Goal: Task Accomplishment & Management: Use online tool/utility

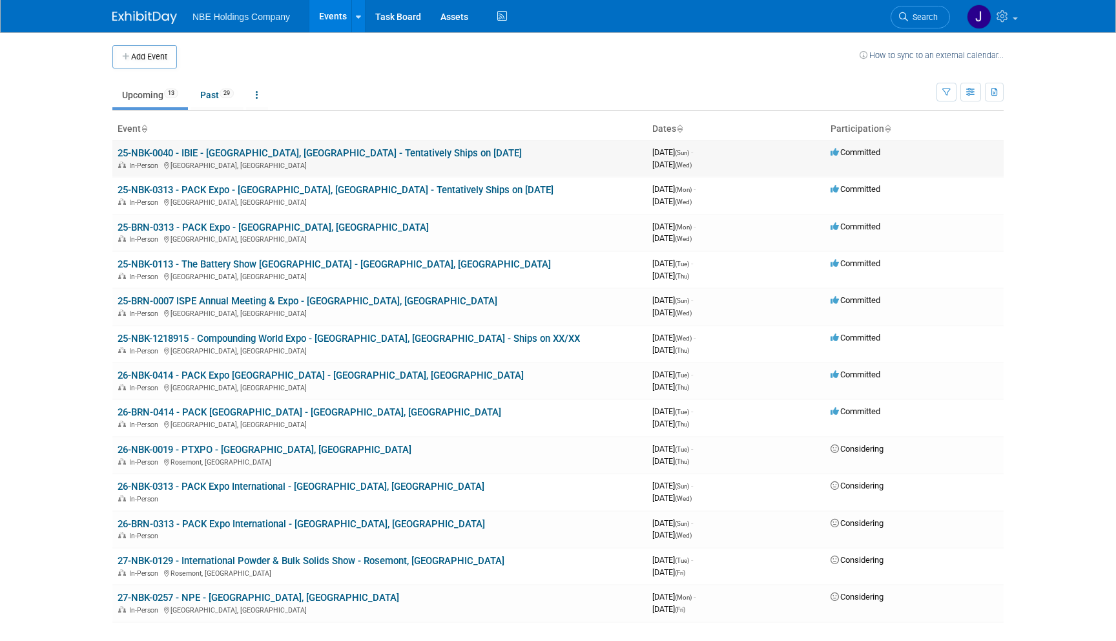
click at [391, 155] on link "25-NBK-0040 - IBIE - [GEOGRAPHIC_DATA], [GEOGRAPHIC_DATA] - Tentatively Ships o…" at bounding box center [320, 153] width 404 height 12
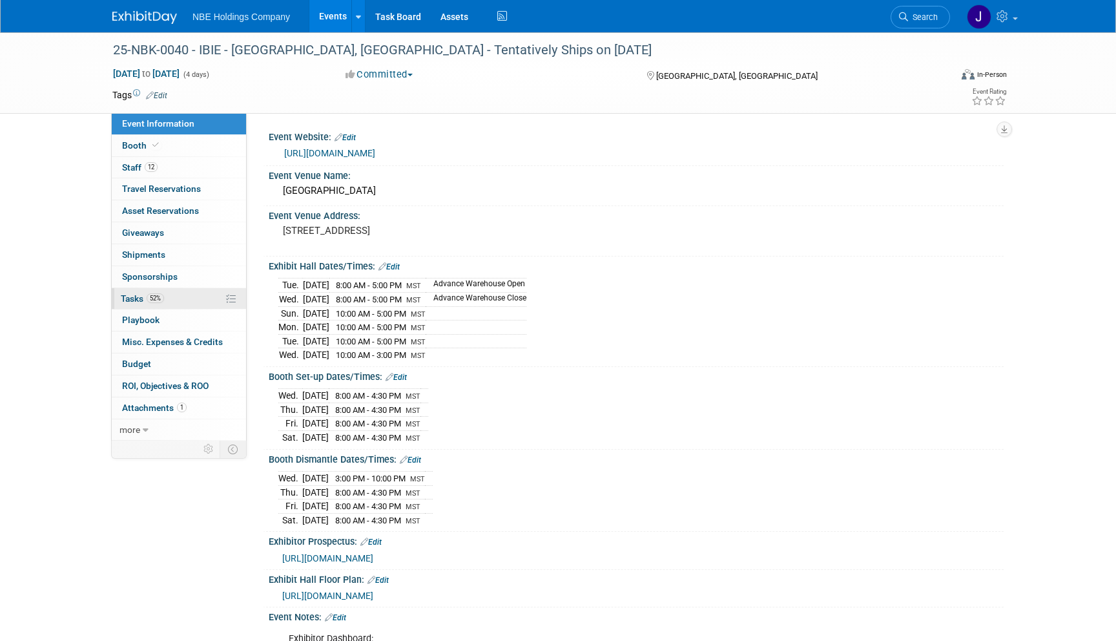
click at [133, 296] on span "Tasks 52%" at bounding box center [142, 298] width 43 height 10
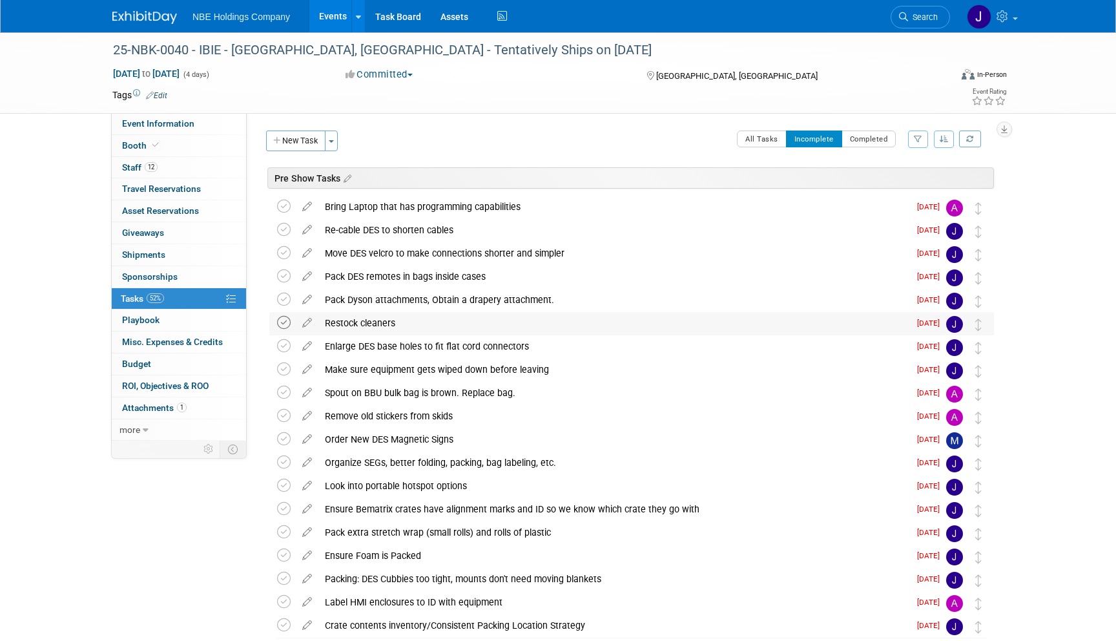
click at [284, 322] on icon at bounding box center [284, 323] width 14 height 14
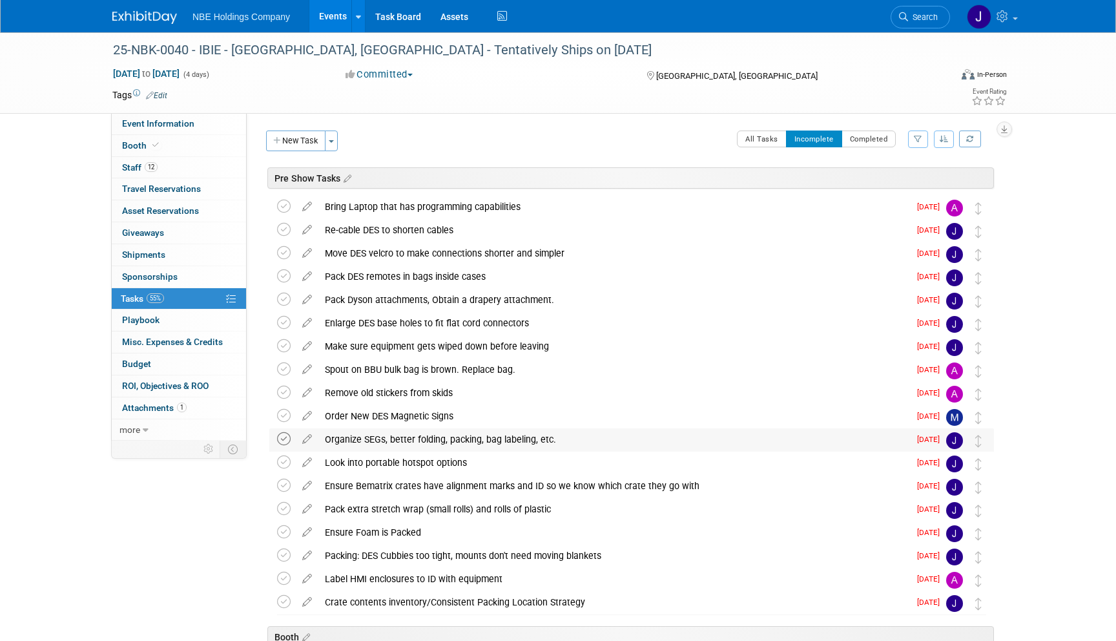
click at [283, 441] on icon at bounding box center [284, 439] width 14 height 14
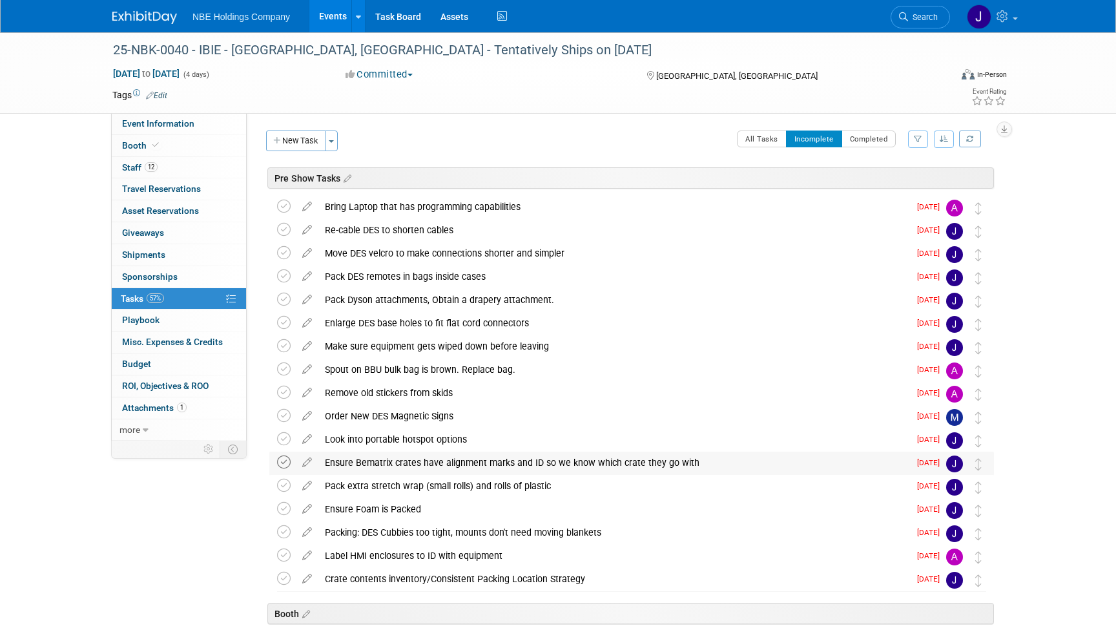
click at [284, 464] on icon at bounding box center [284, 462] width 14 height 14
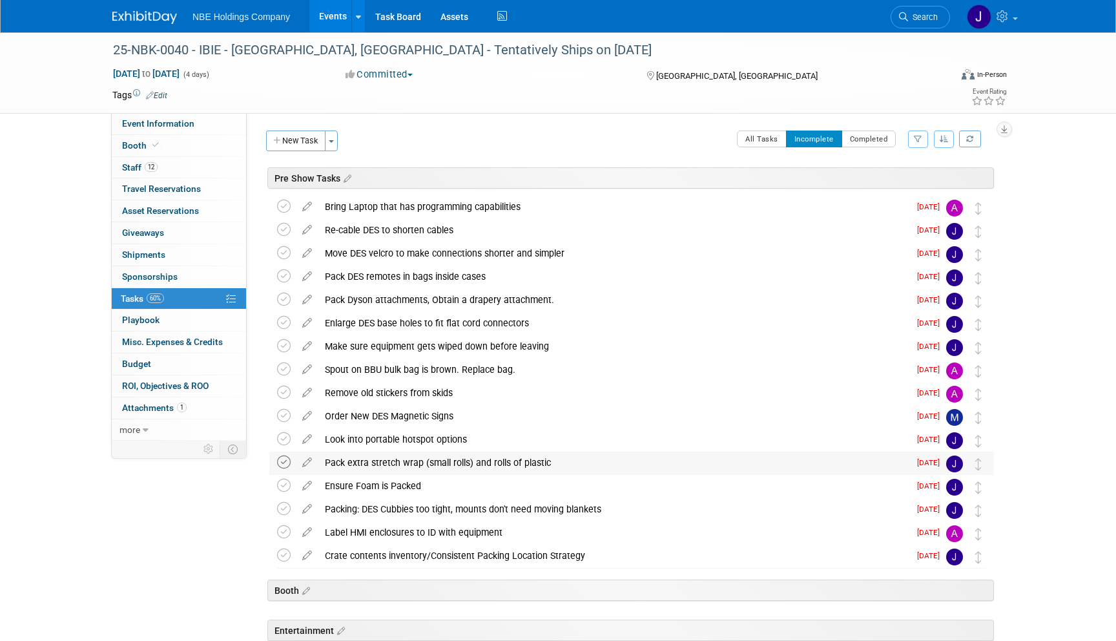
click at [284, 466] on icon at bounding box center [284, 462] width 14 height 14
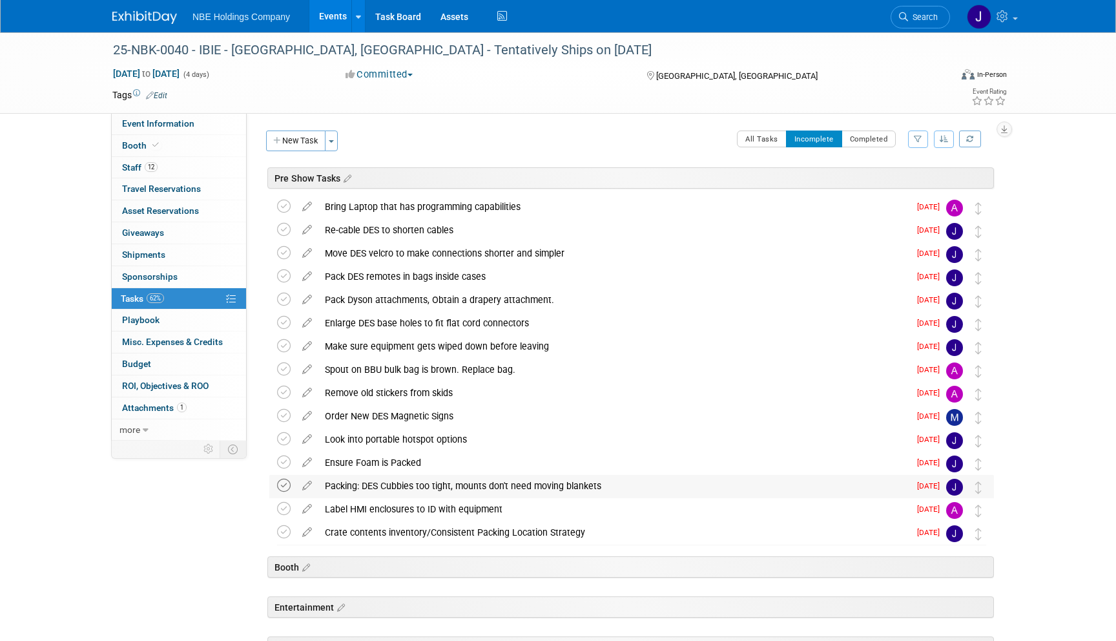
click at [283, 485] on icon at bounding box center [284, 486] width 14 height 14
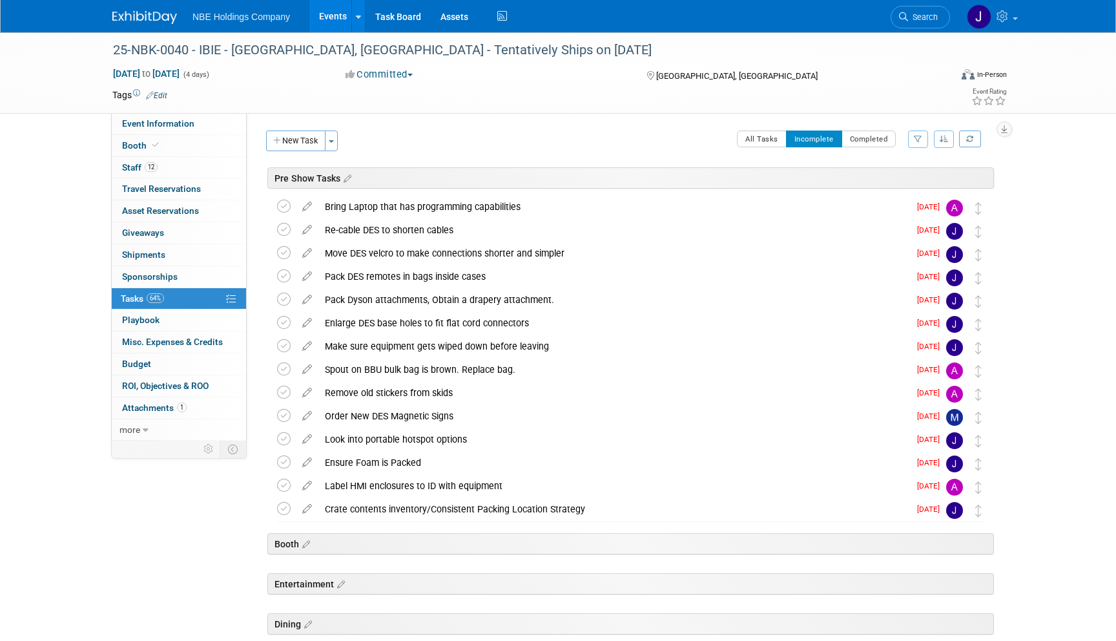
click at [337, 17] on link "Events" at bounding box center [332, 16] width 47 height 32
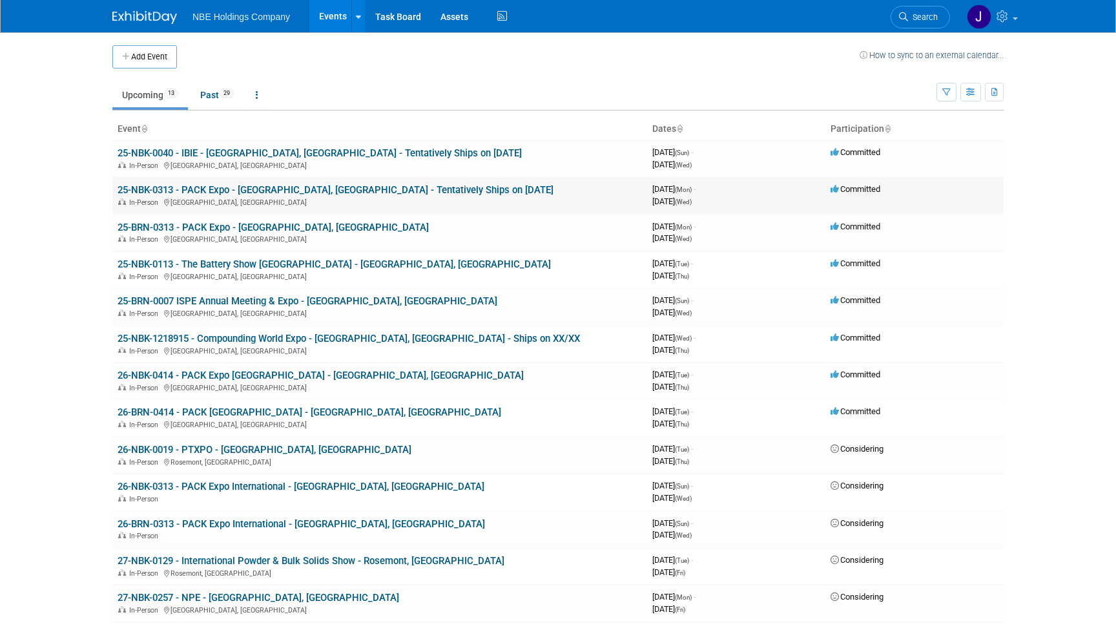
click at [251, 192] on link "25-NBK-0313 - PACK Expo - [GEOGRAPHIC_DATA], [GEOGRAPHIC_DATA] - Tentatively Sh…" at bounding box center [336, 190] width 436 height 12
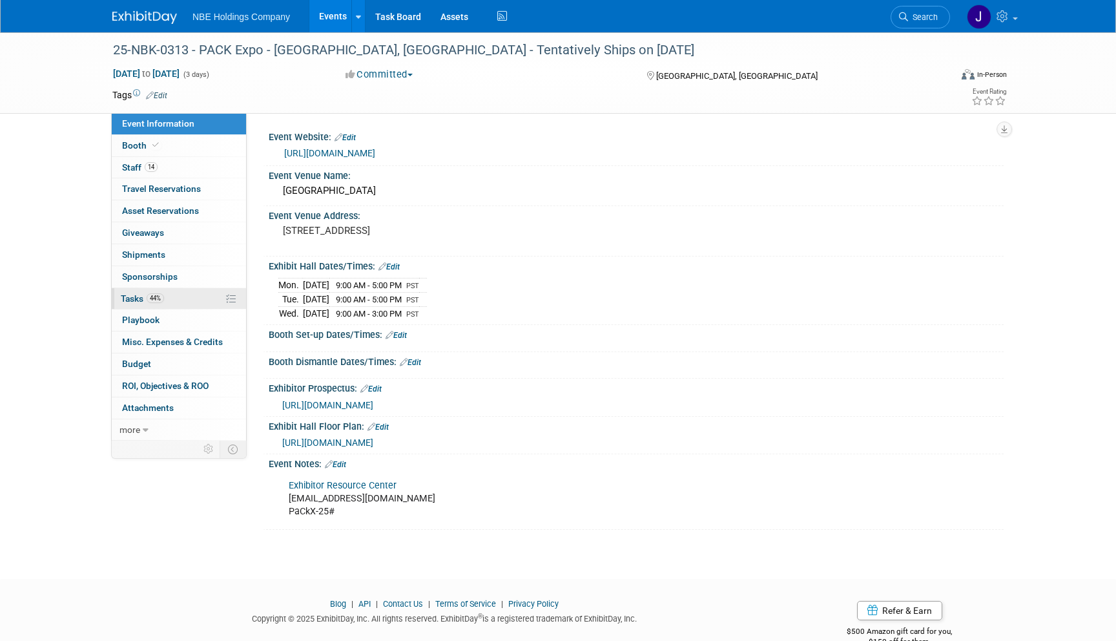
click at [136, 298] on span "Tasks 44%" at bounding box center [142, 298] width 43 height 10
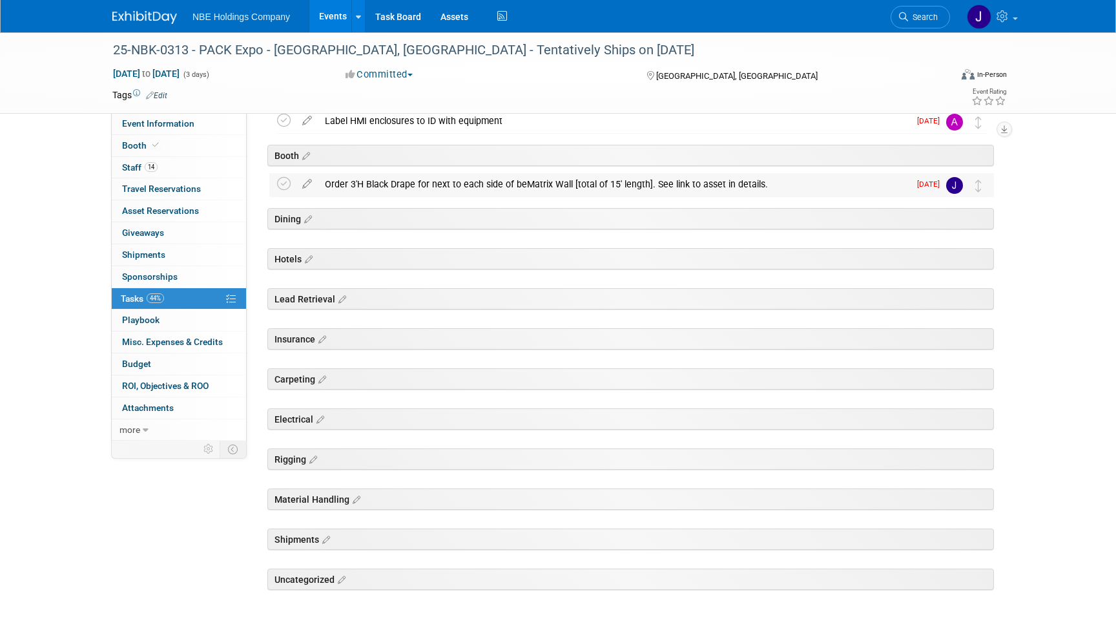
scroll to position [307, 0]
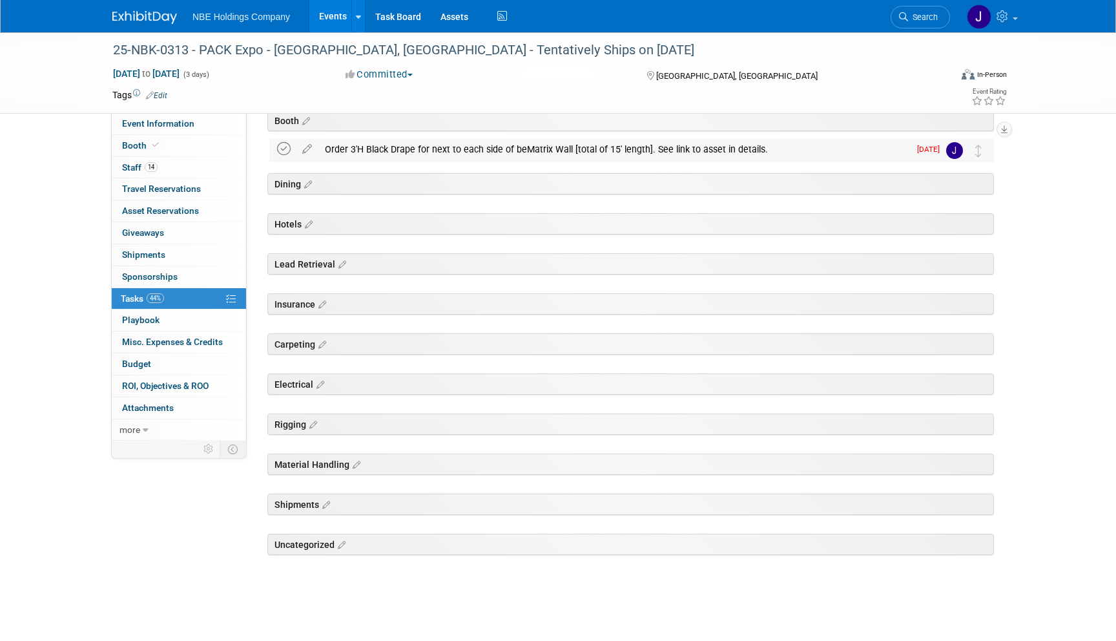
click at [282, 147] on icon at bounding box center [284, 149] width 14 height 14
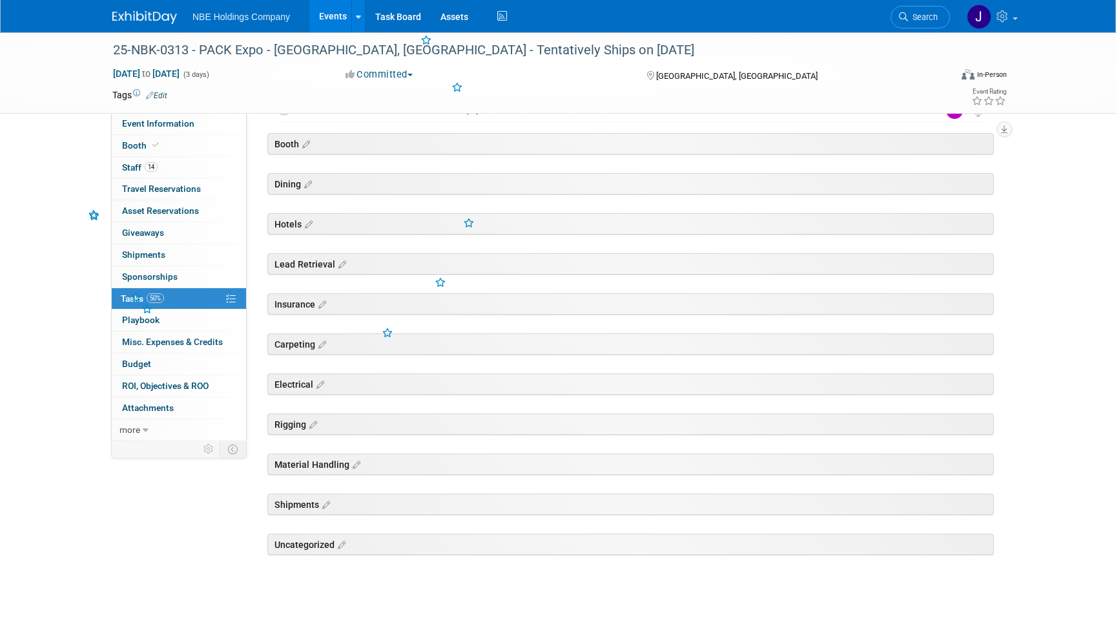
scroll to position [0, 0]
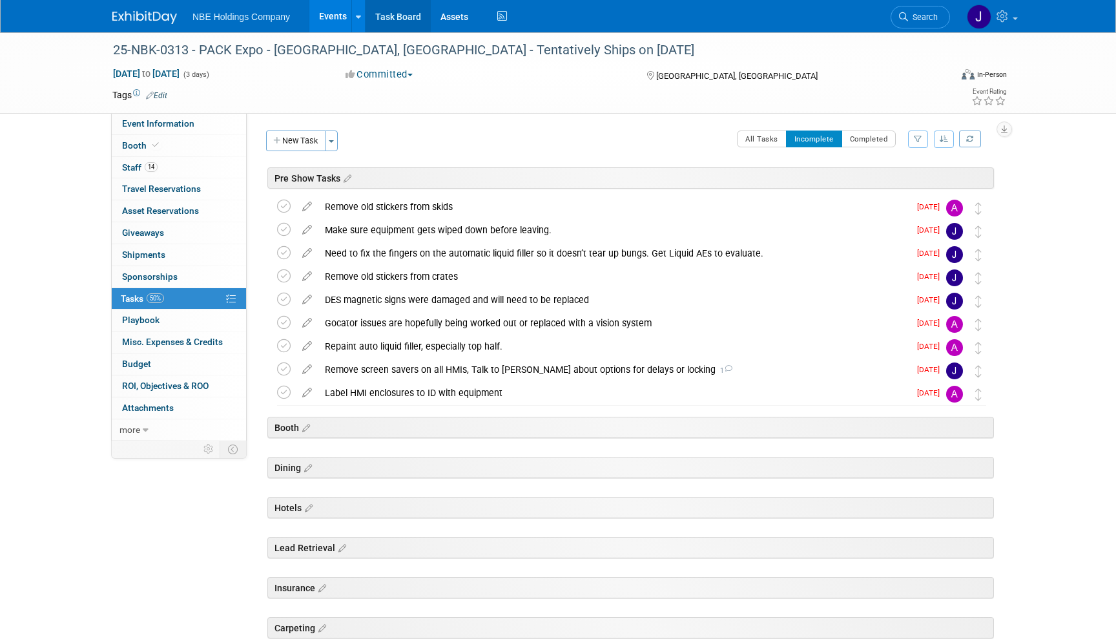
click at [426, 19] on link "Task Board" at bounding box center [398, 16] width 65 height 32
